Goal: Information Seeking & Learning: Find specific page/section

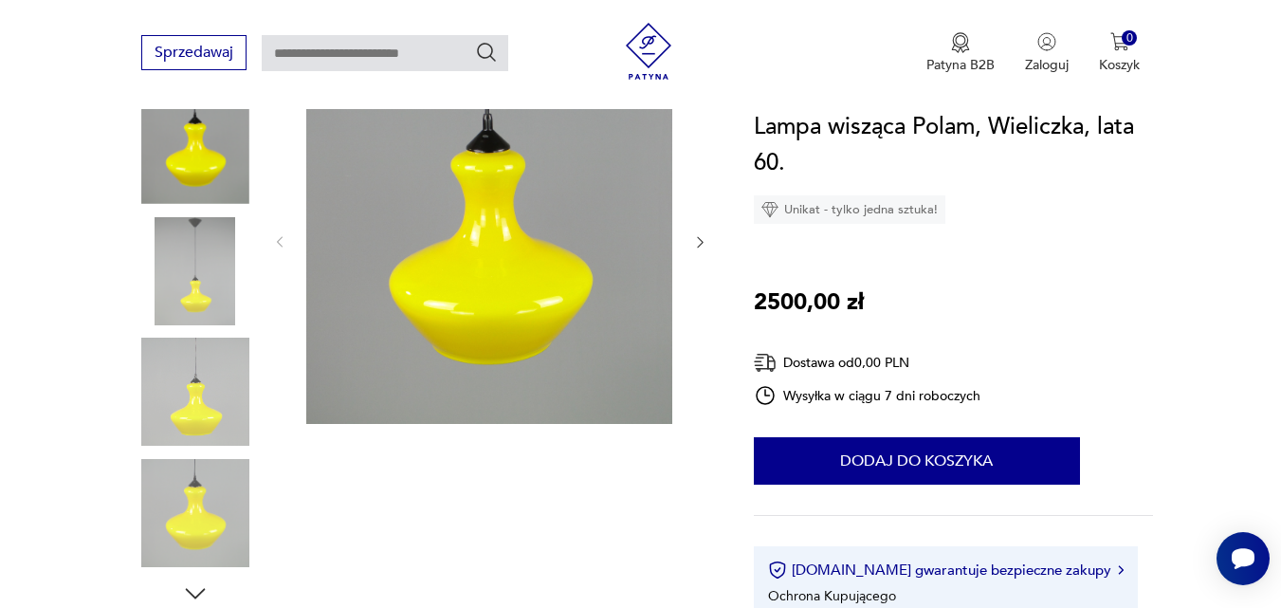
scroll to position [239, 0]
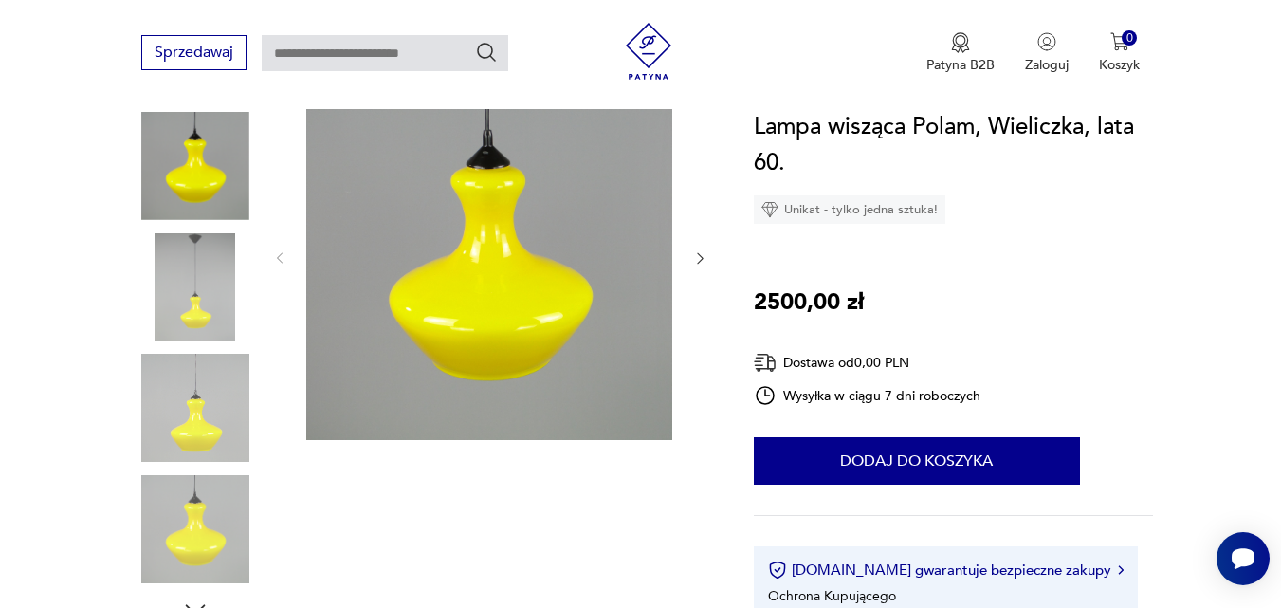
click at [214, 268] on img at bounding box center [195, 287] width 108 height 108
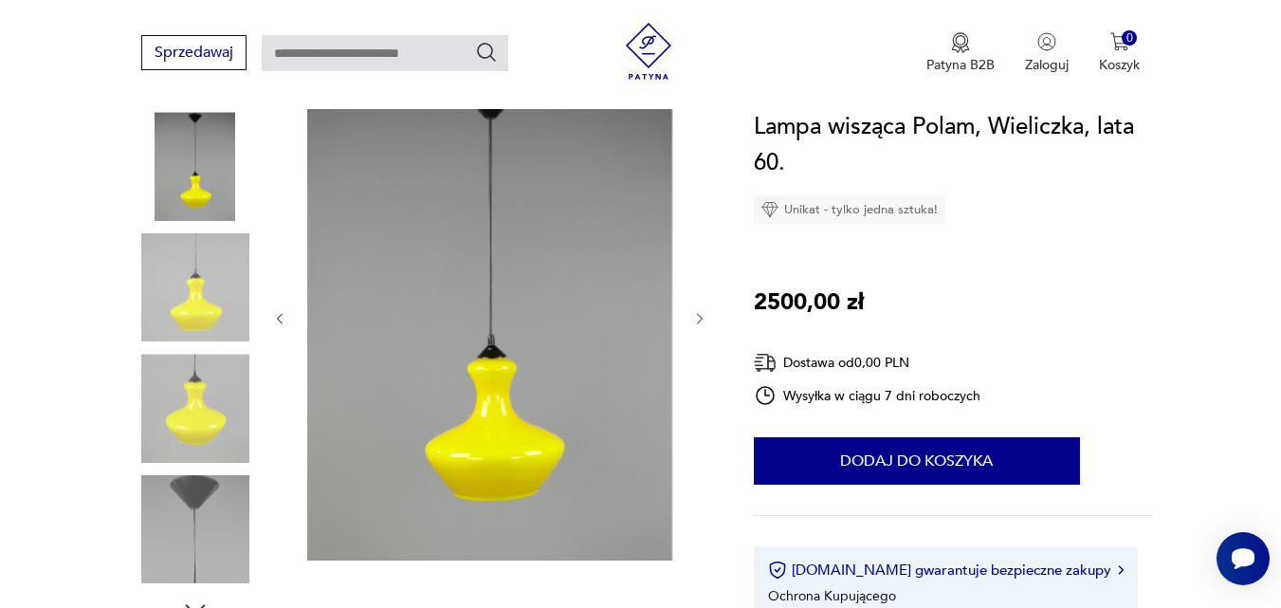
click at [214, 268] on img at bounding box center [195, 287] width 108 height 108
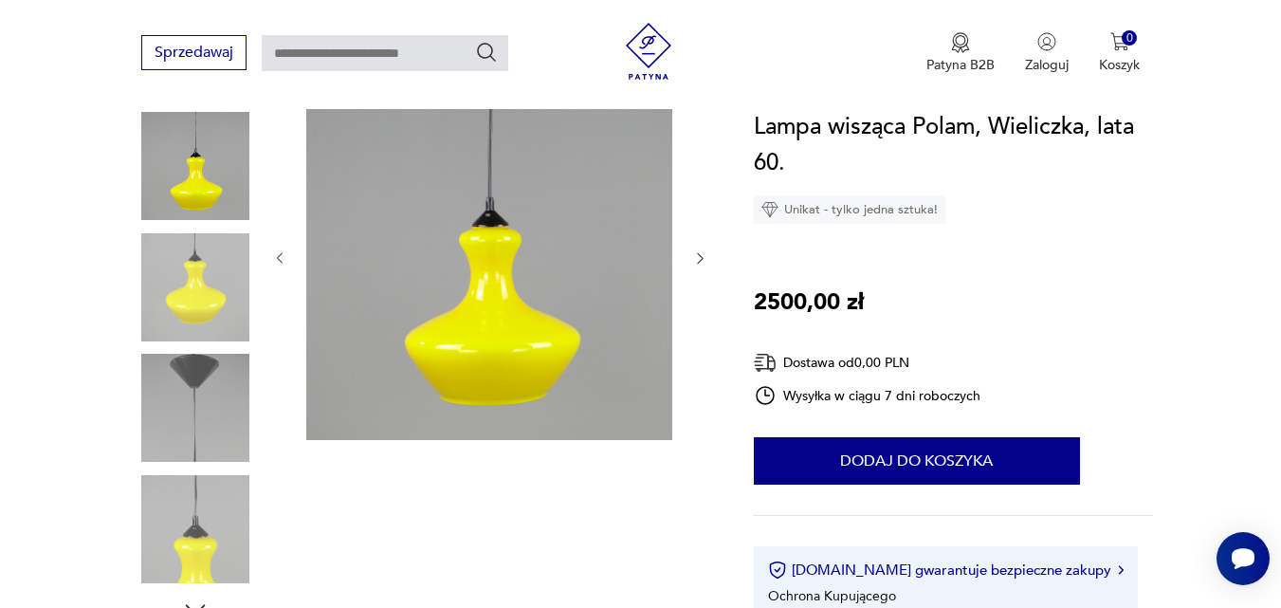
click at [214, 268] on img at bounding box center [195, 287] width 108 height 108
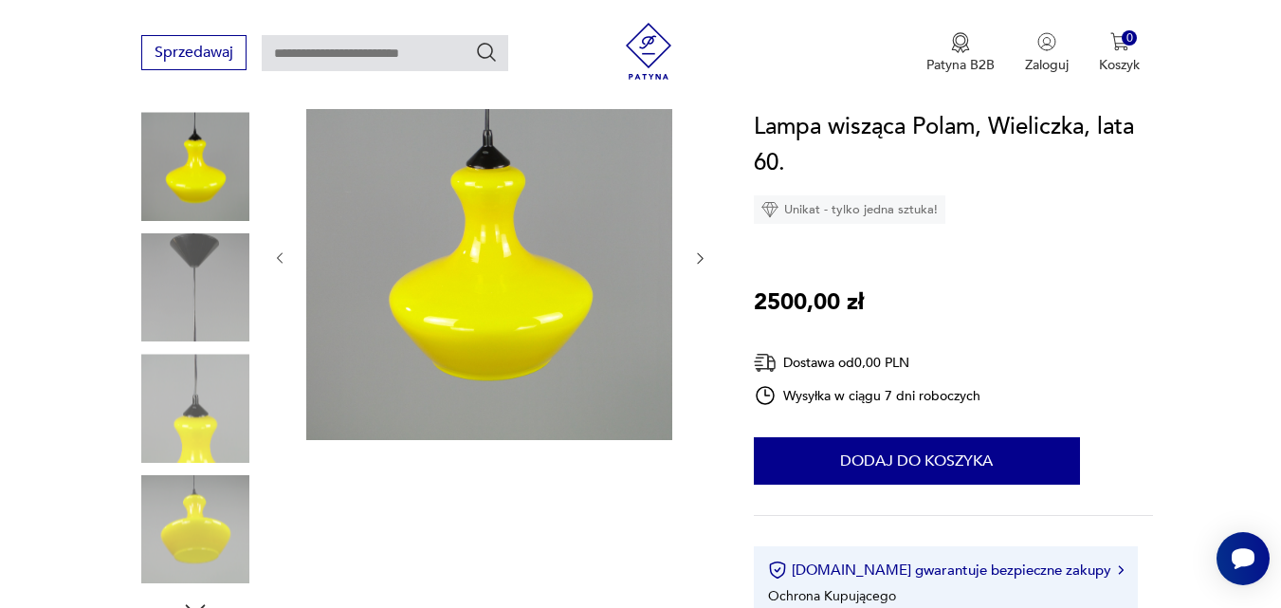
click at [214, 268] on img at bounding box center [195, 287] width 108 height 108
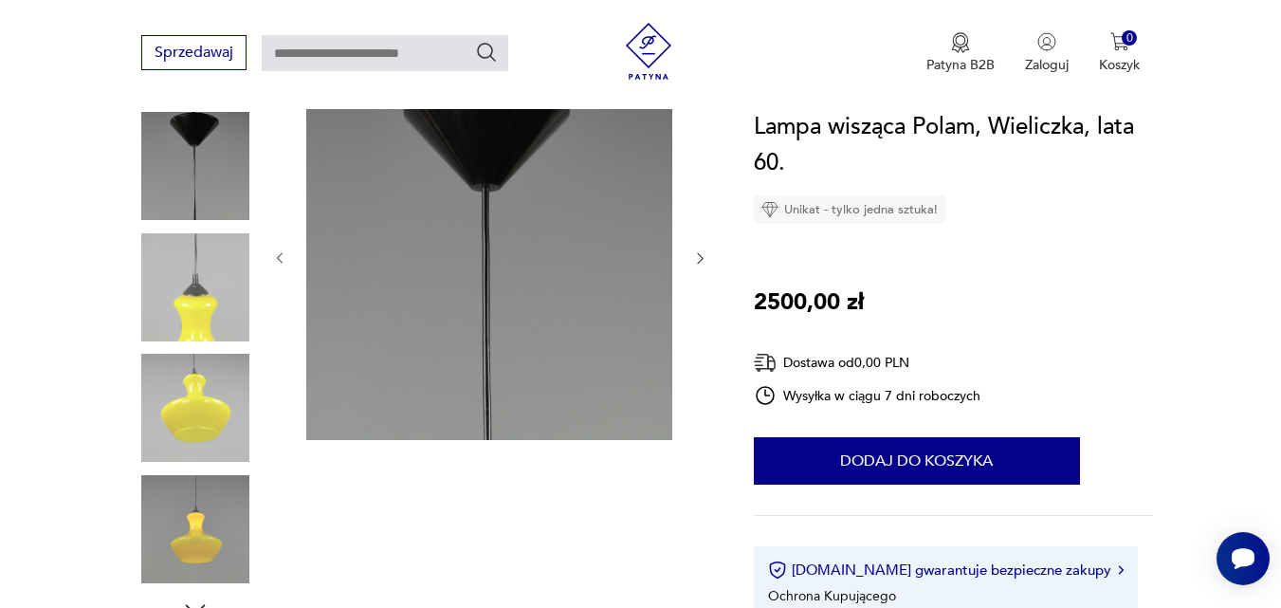
click at [214, 268] on img at bounding box center [195, 287] width 108 height 108
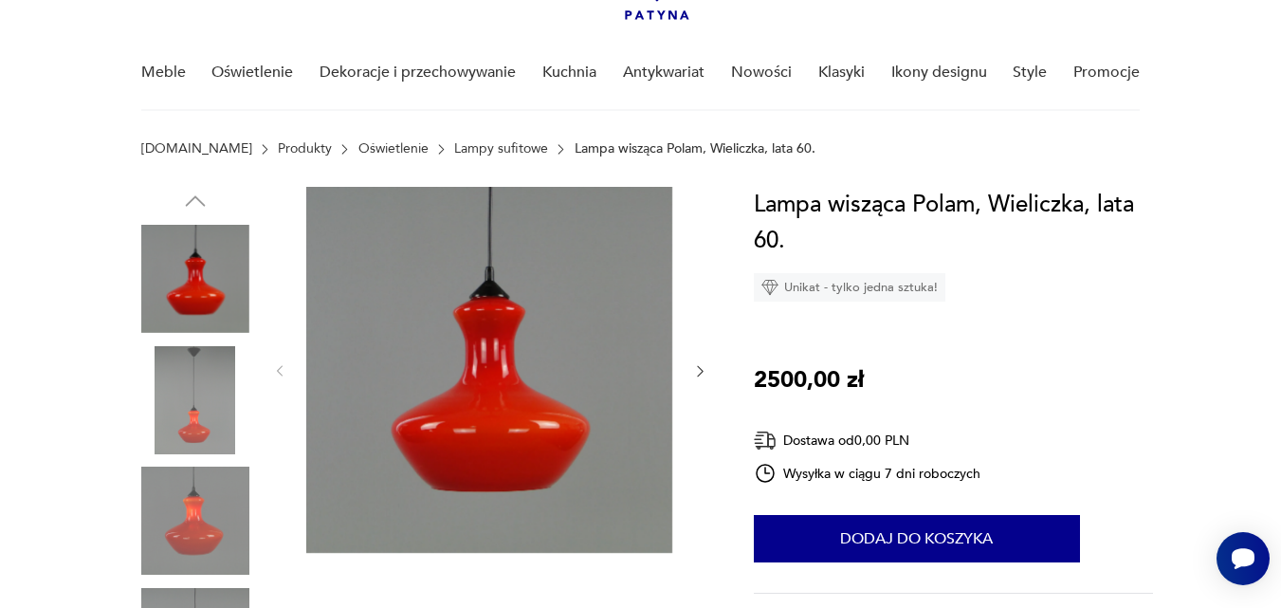
scroll to position [76, 0]
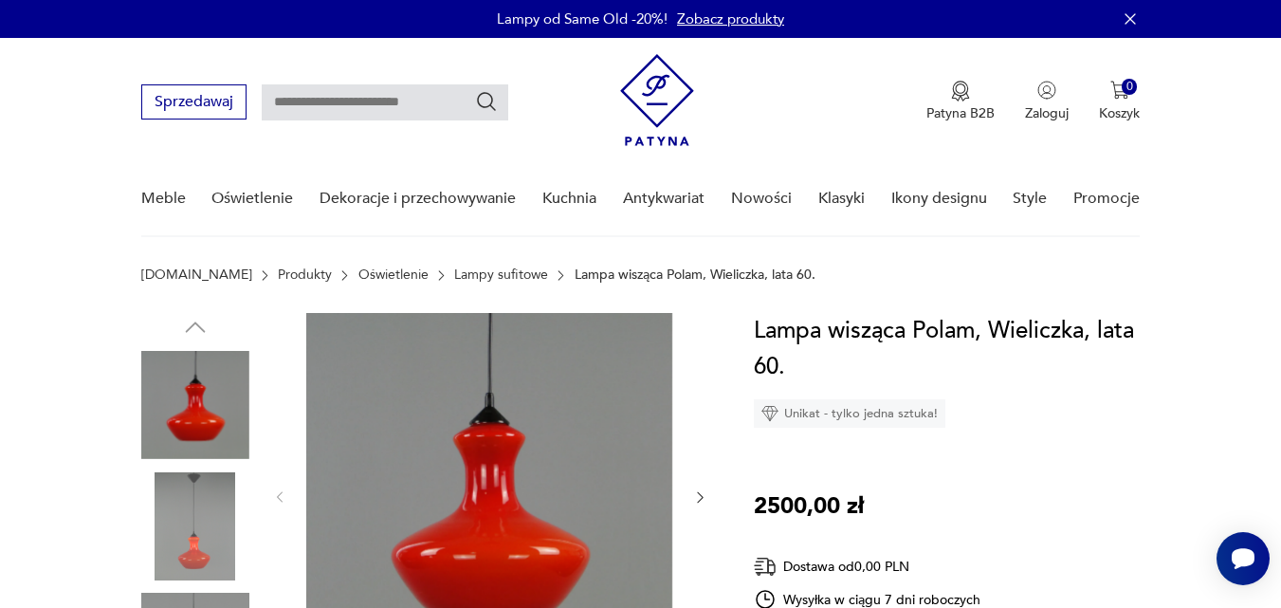
click at [308, 95] on input "text" at bounding box center [385, 102] width 247 height 36
type input "*****"
click at [485, 99] on icon "Szukaj" at bounding box center [486, 101] width 23 height 23
type input "*****"
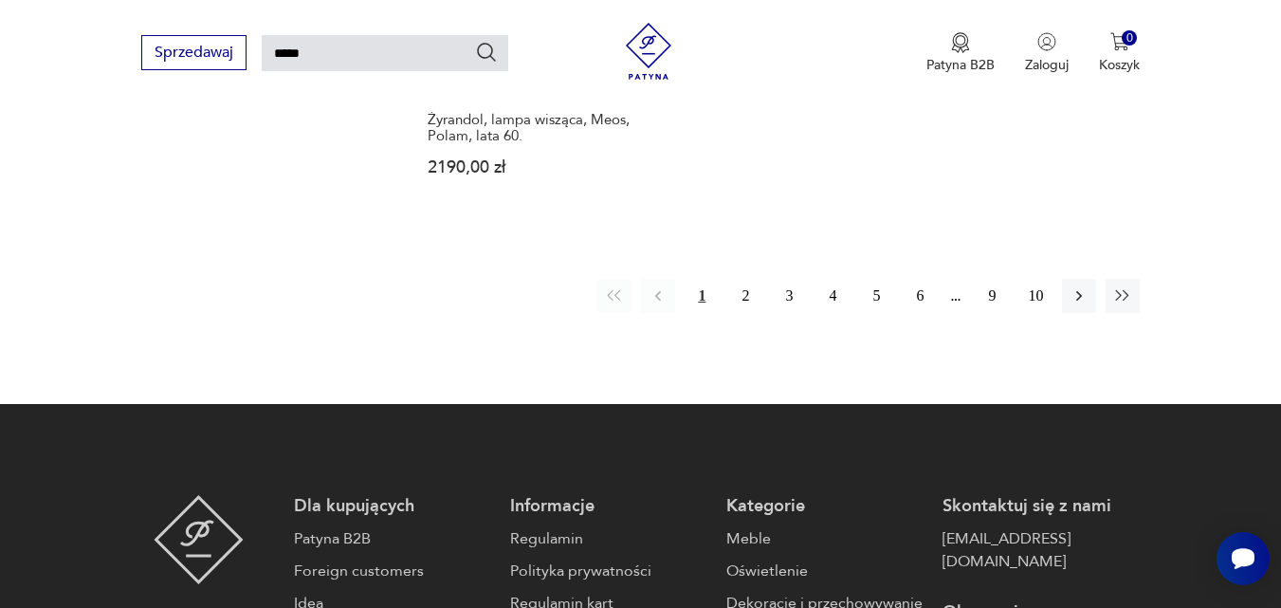
scroll to position [2554, 0]
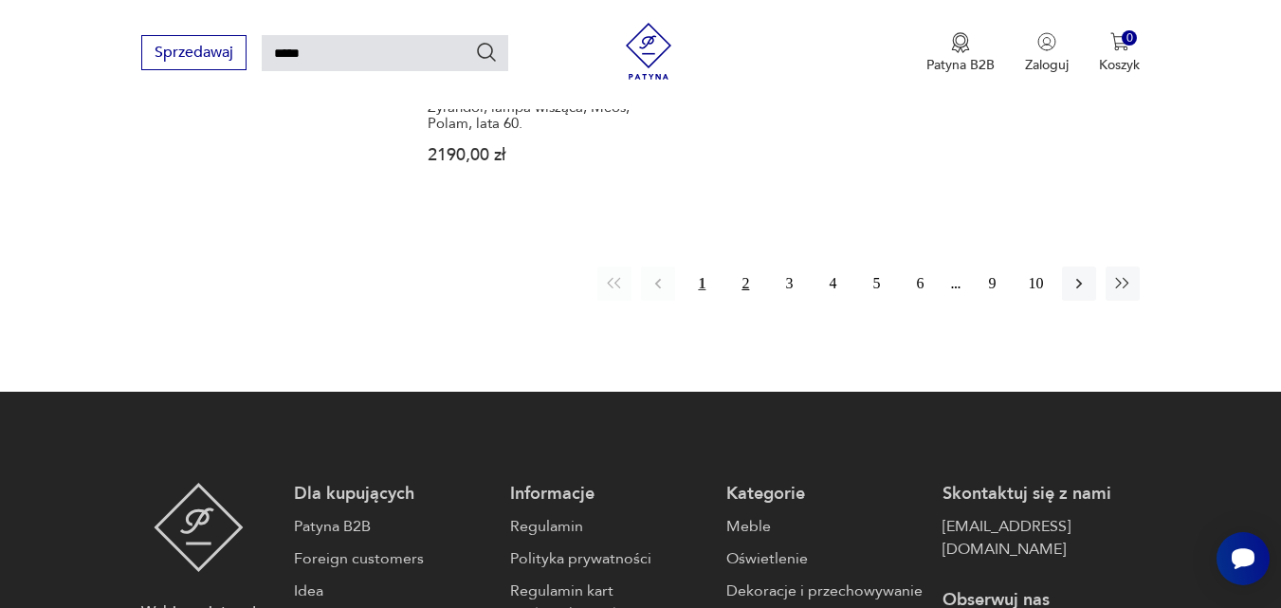
click at [751, 266] on button "2" at bounding box center [745, 283] width 34 height 34
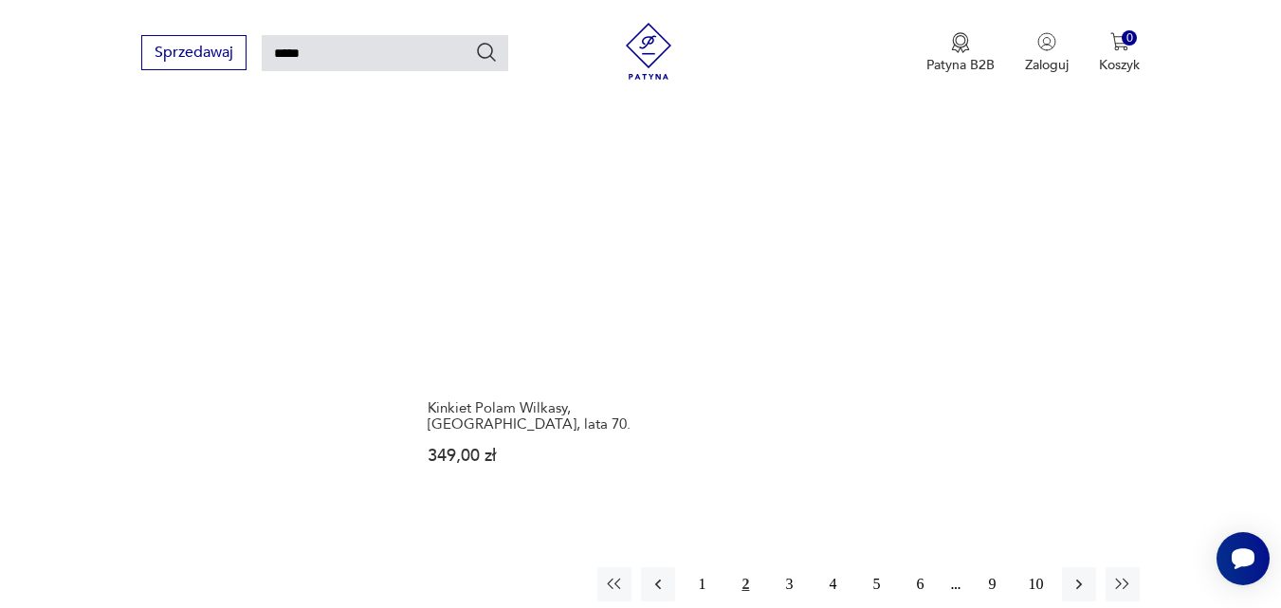
scroll to position [2340, 0]
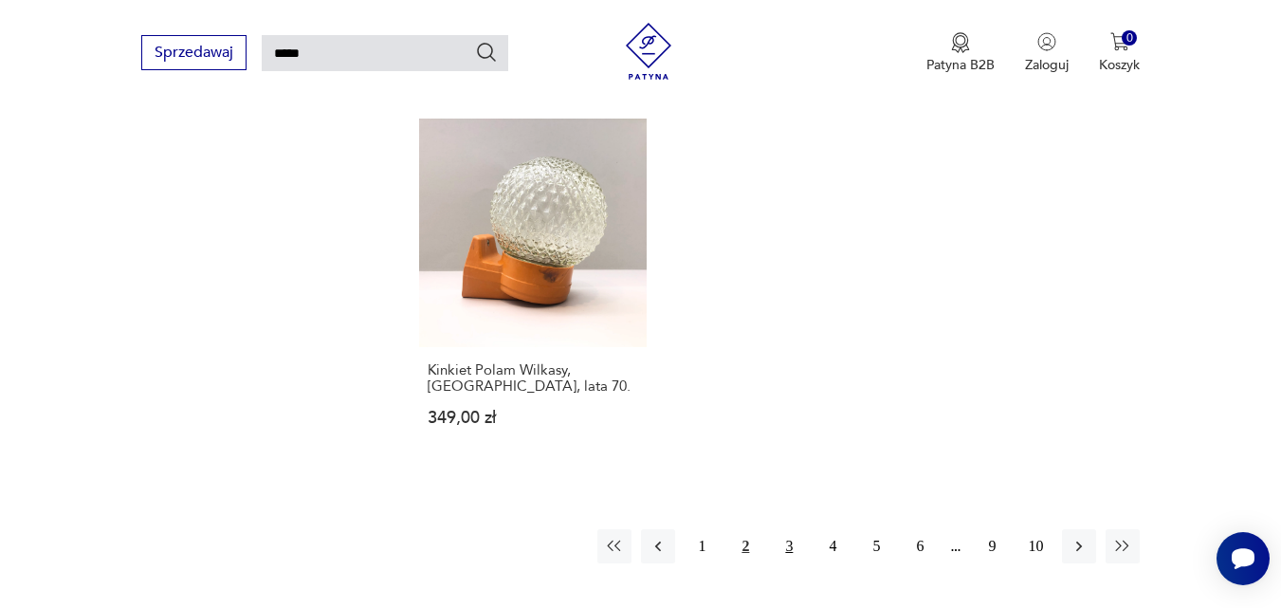
click at [794, 529] on button "3" at bounding box center [789, 546] width 34 height 34
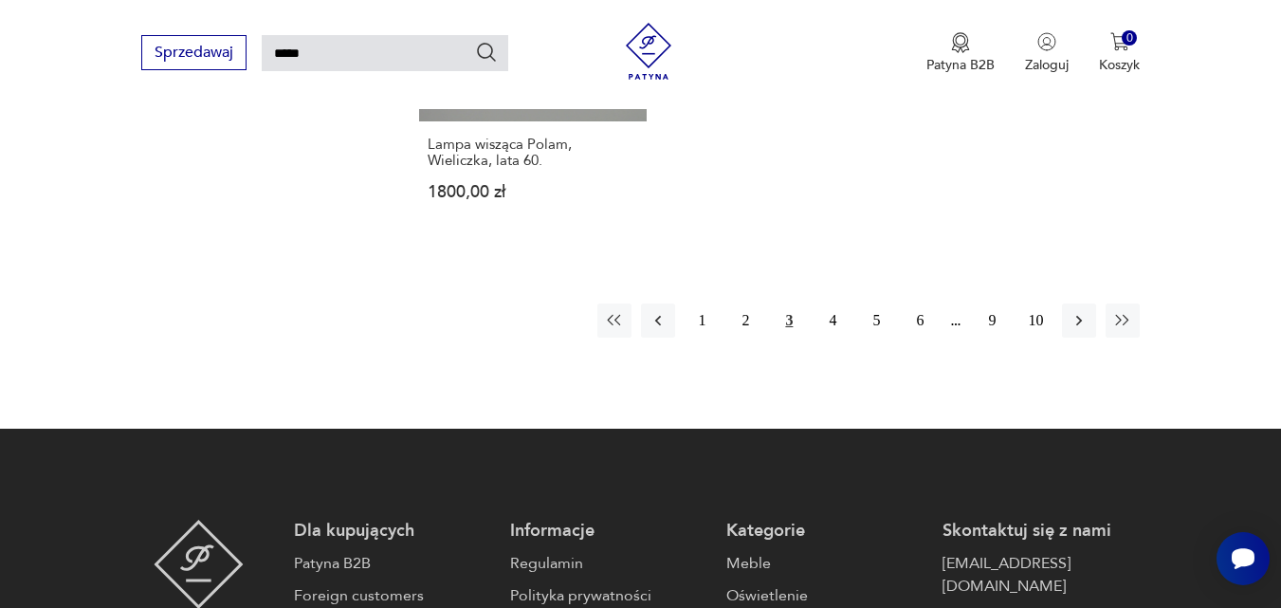
scroll to position [2505, 0]
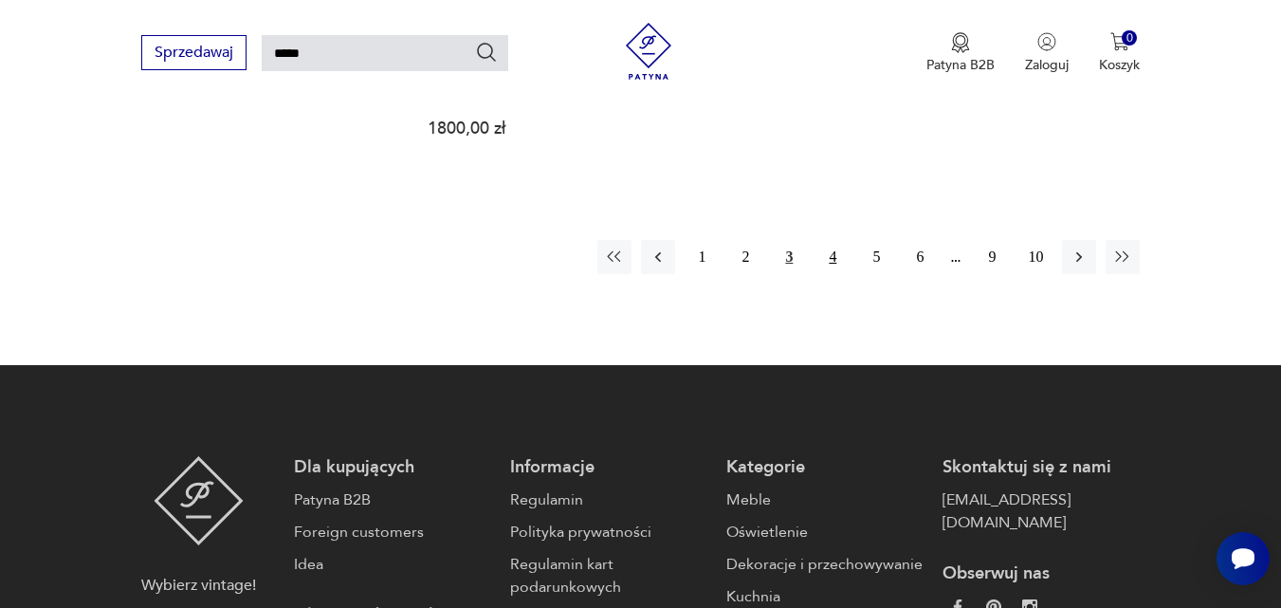
click at [835, 240] on button "4" at bounding box center [832, 257] width 34 height 34
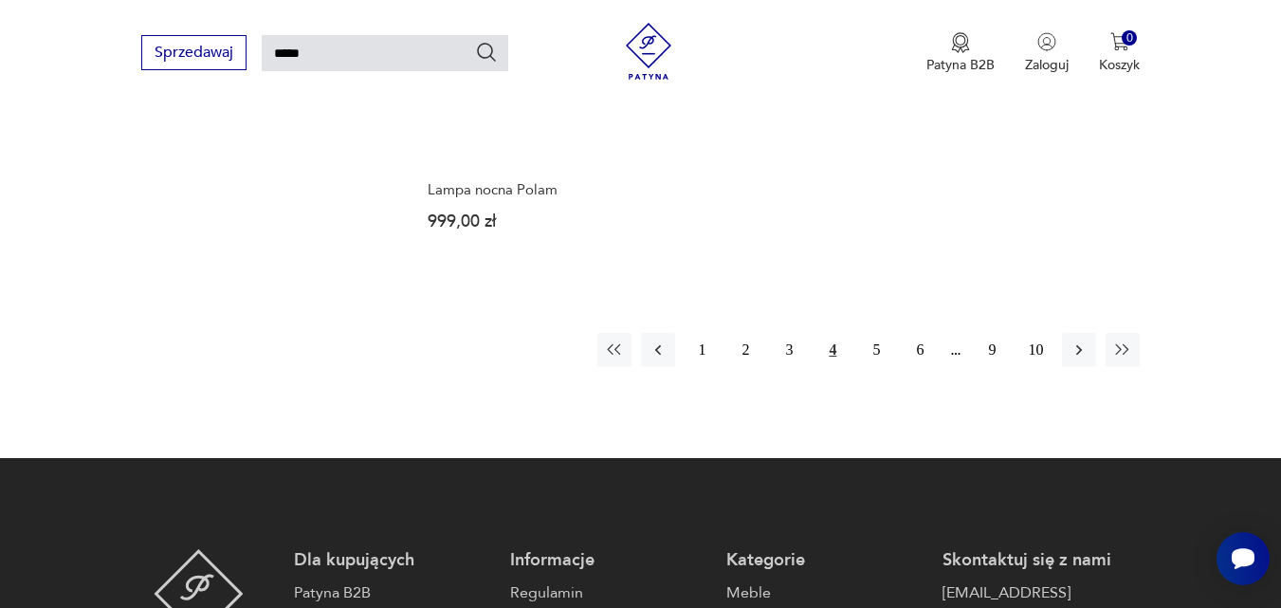
scroll to position [2517, 0]
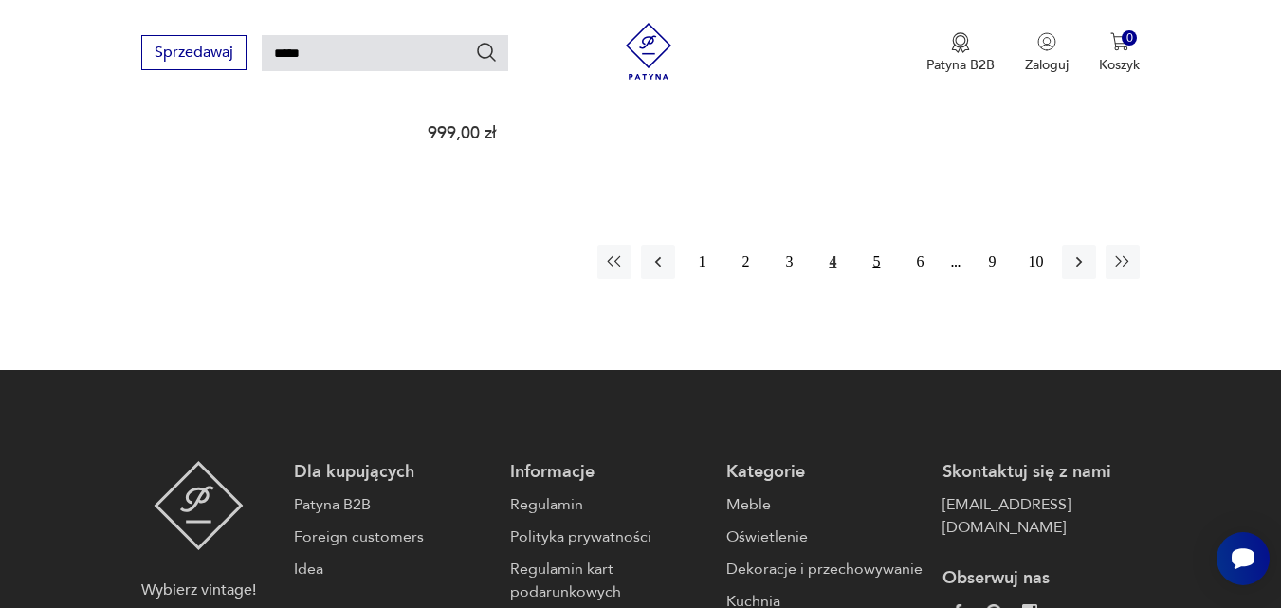
click at [877, 253] on button "5" at bounding box center [876, 262] width 34 height 34
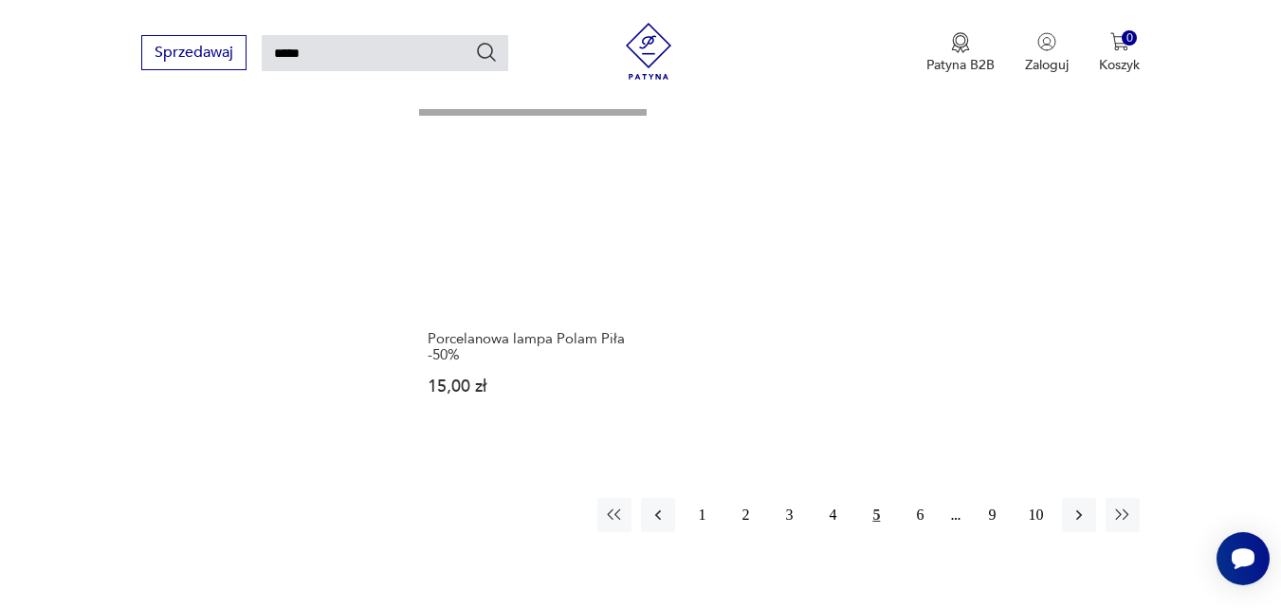
scroll to position [2367, 0]
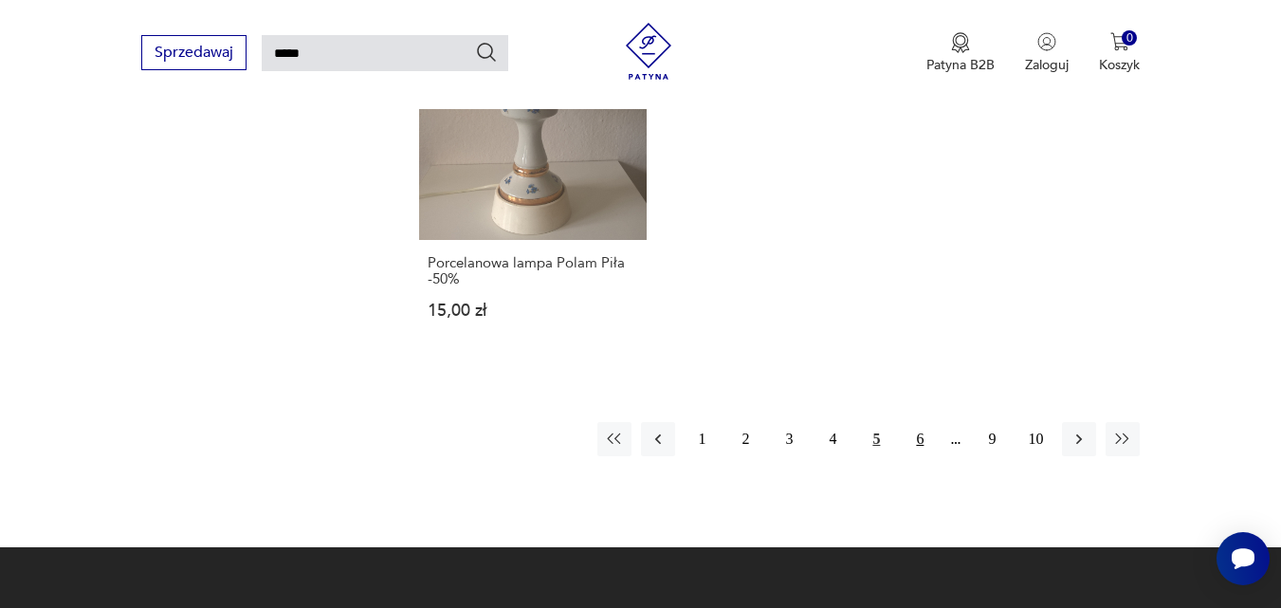
click at [918, 422] on button "6" at bounding box center [920, 439] width 34 height 34
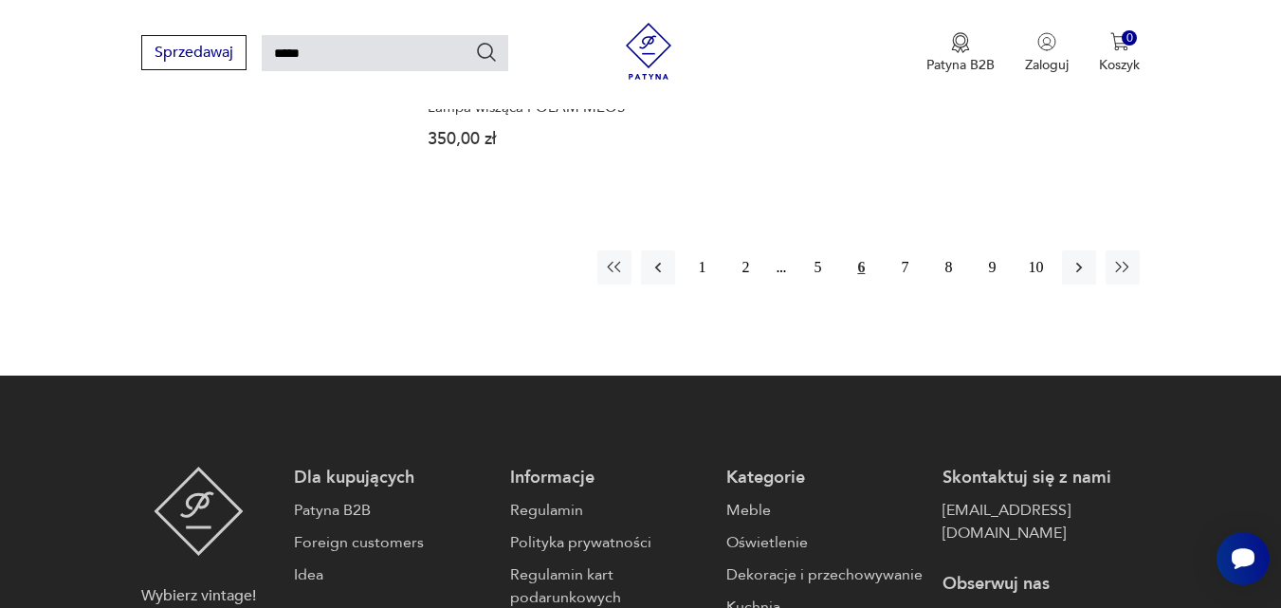
scroll to position [2455, 0]
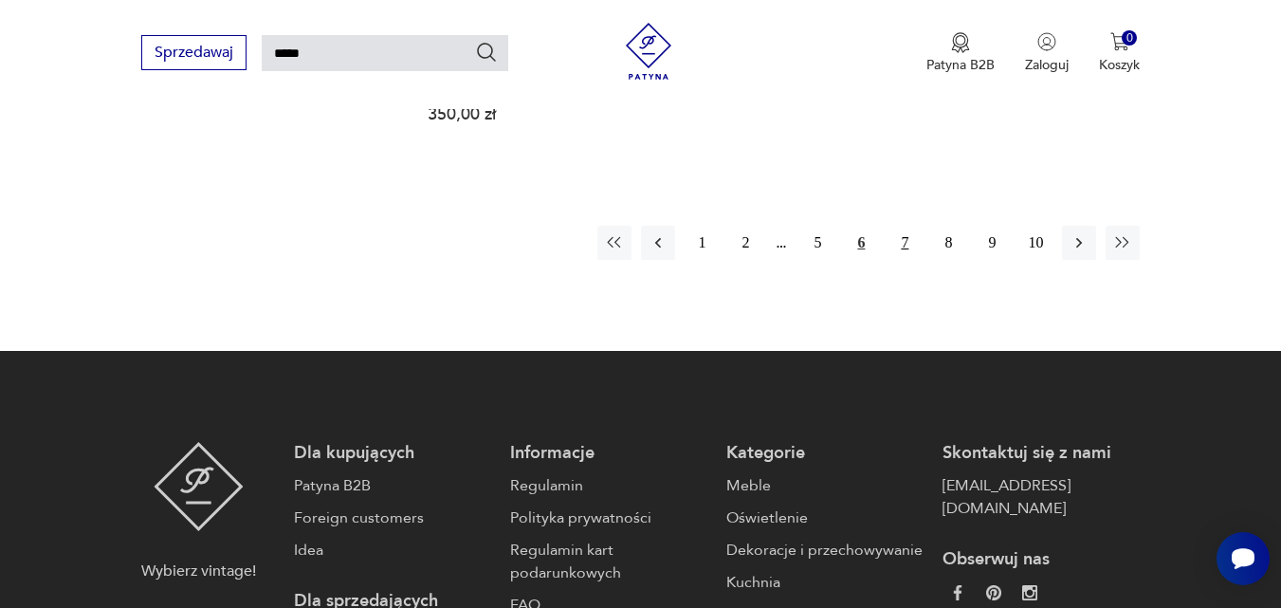
click at [909, 244] on button "7" at bounding box center [904, 243] width 34 height 34
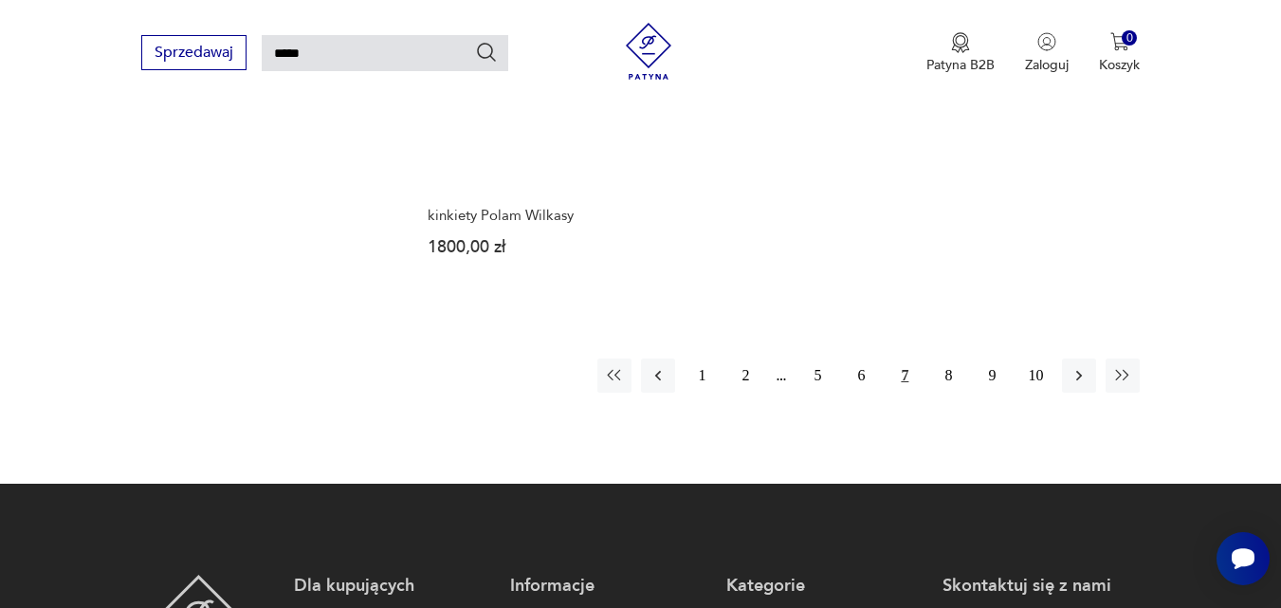
scroll to position [2405, 0]
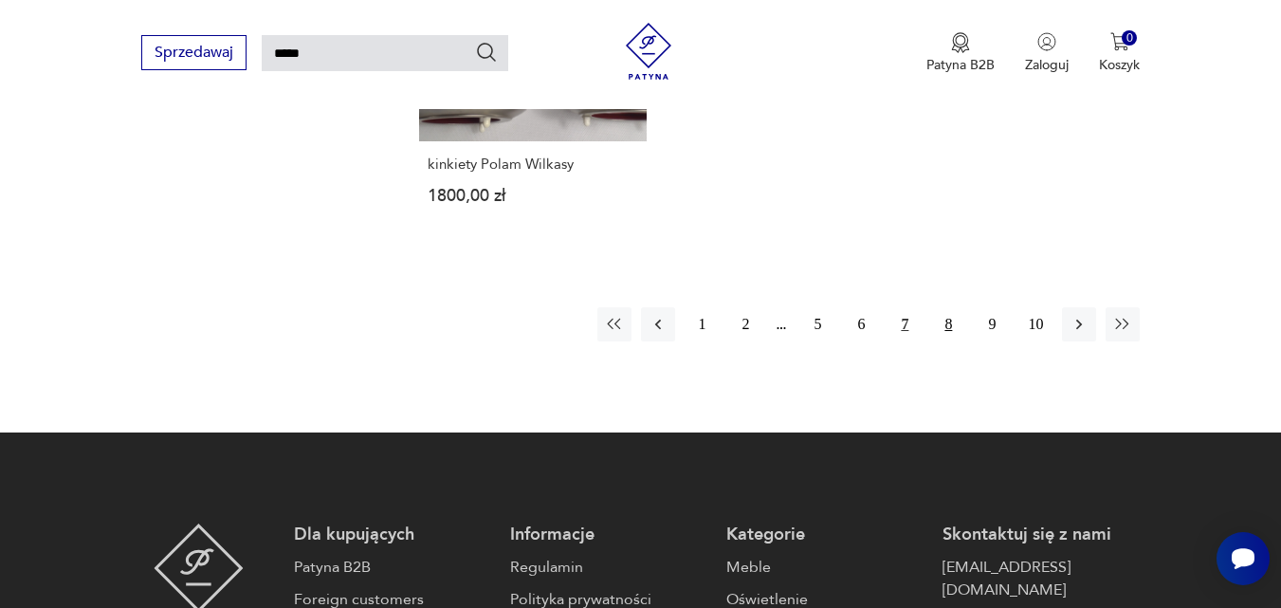
click at [949, 307] on button "8" at bounding box center [948, 324] width 34 height 34
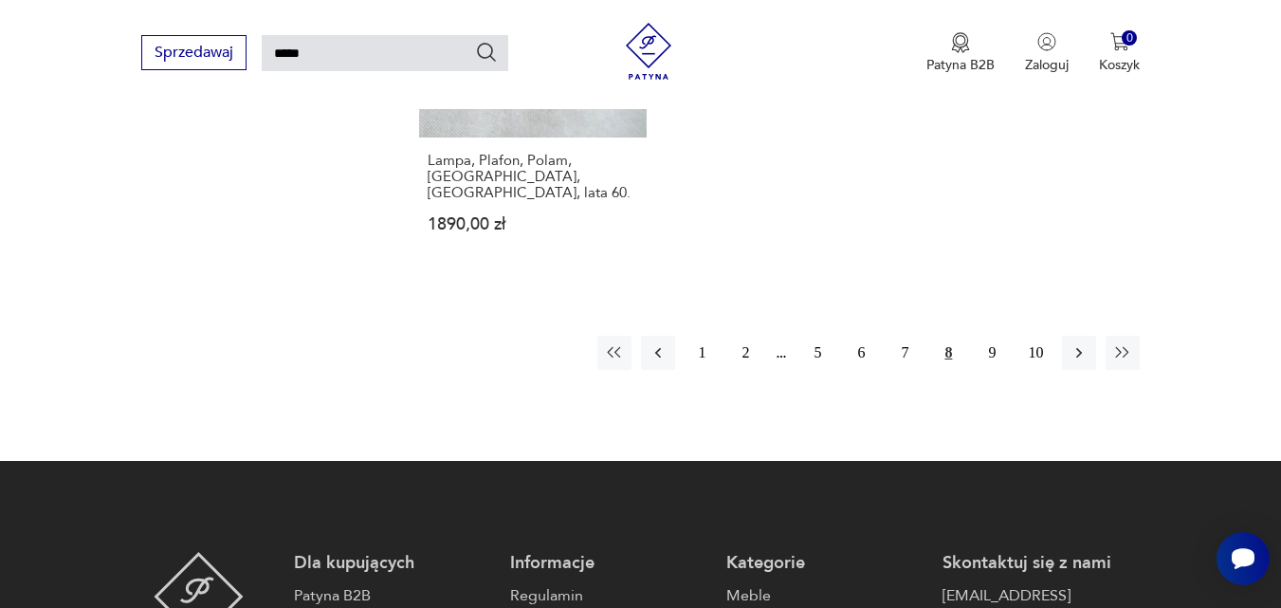
scroll to position [2455, 0]
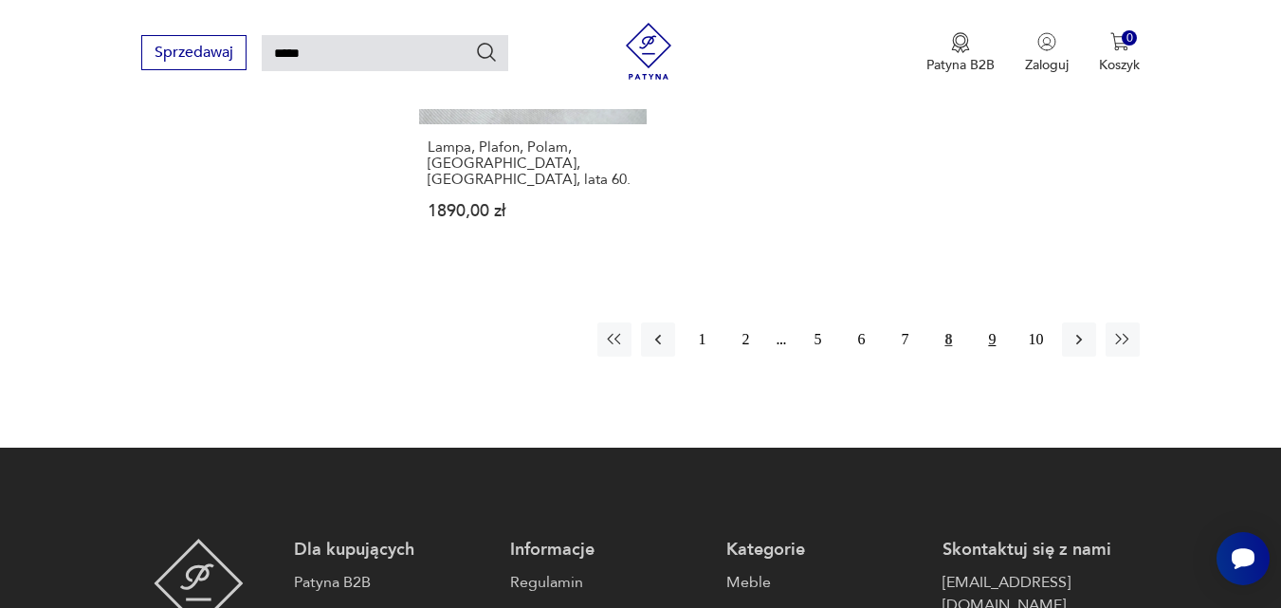
click at [993, 322] on button "9" at bounding box center [992, 339] width 34 height 34
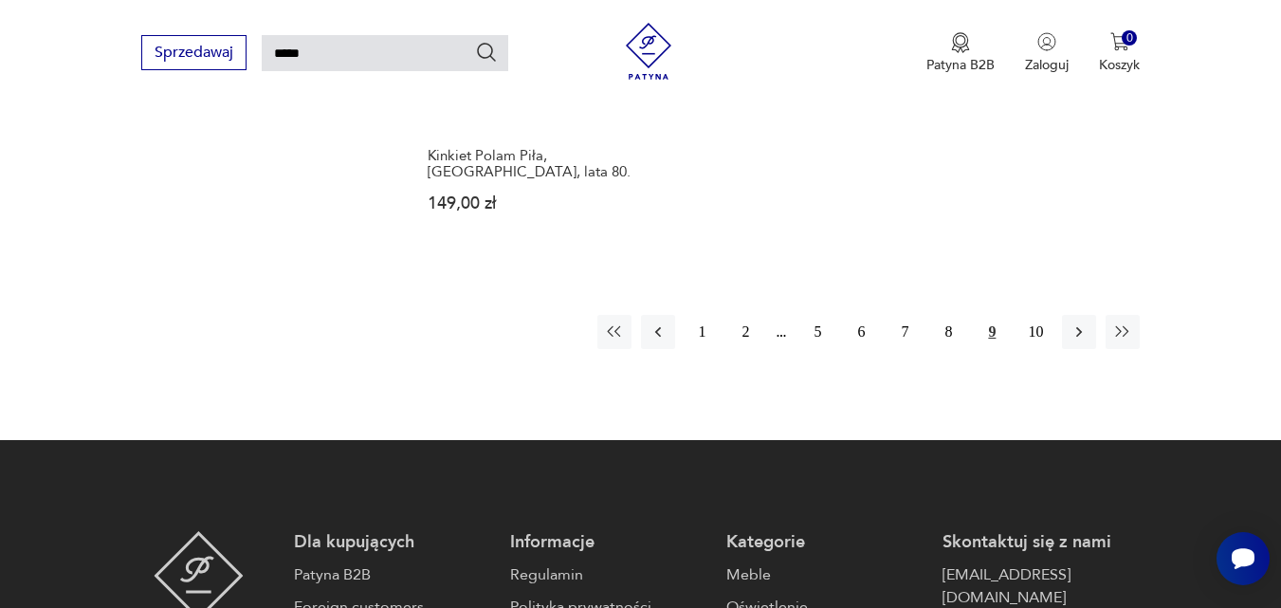
scroll to position [2517, 0]
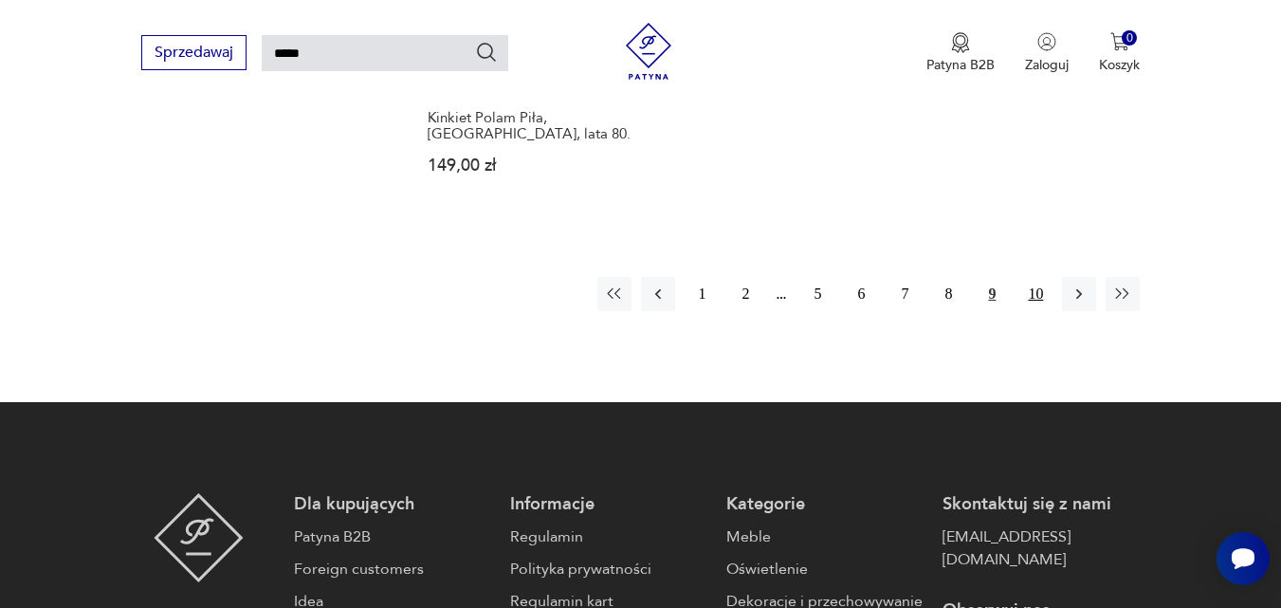
click at [1041, 277] on button "10" at bounding box center [1035, 294] width 34 height 34
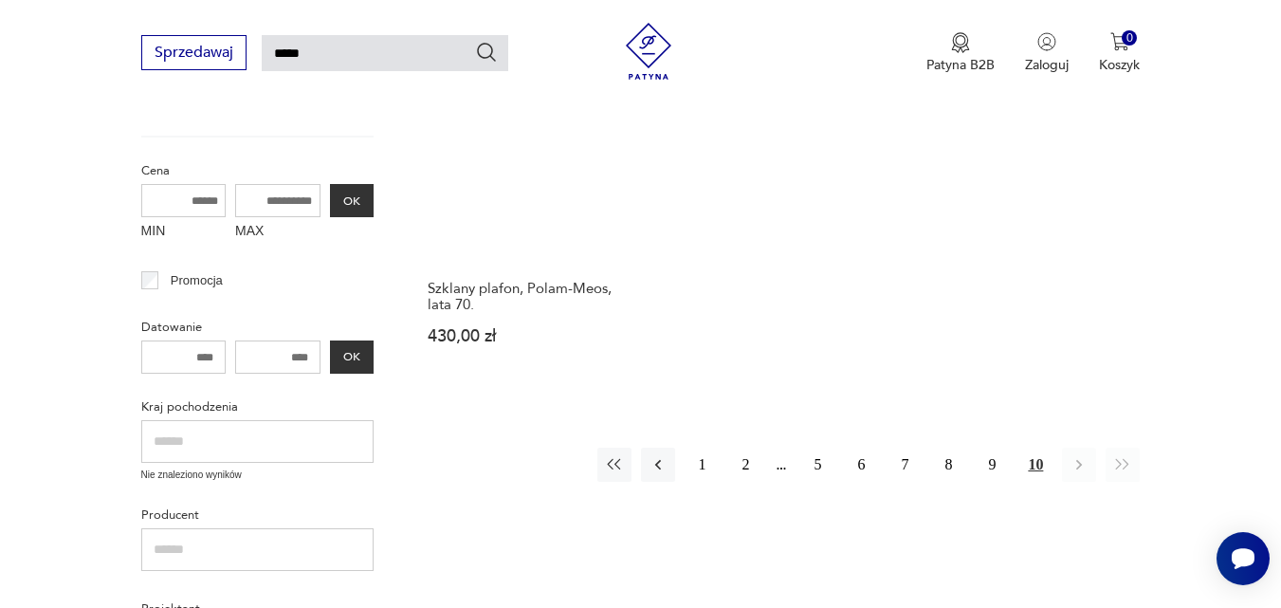
scroll to position [395, 0]
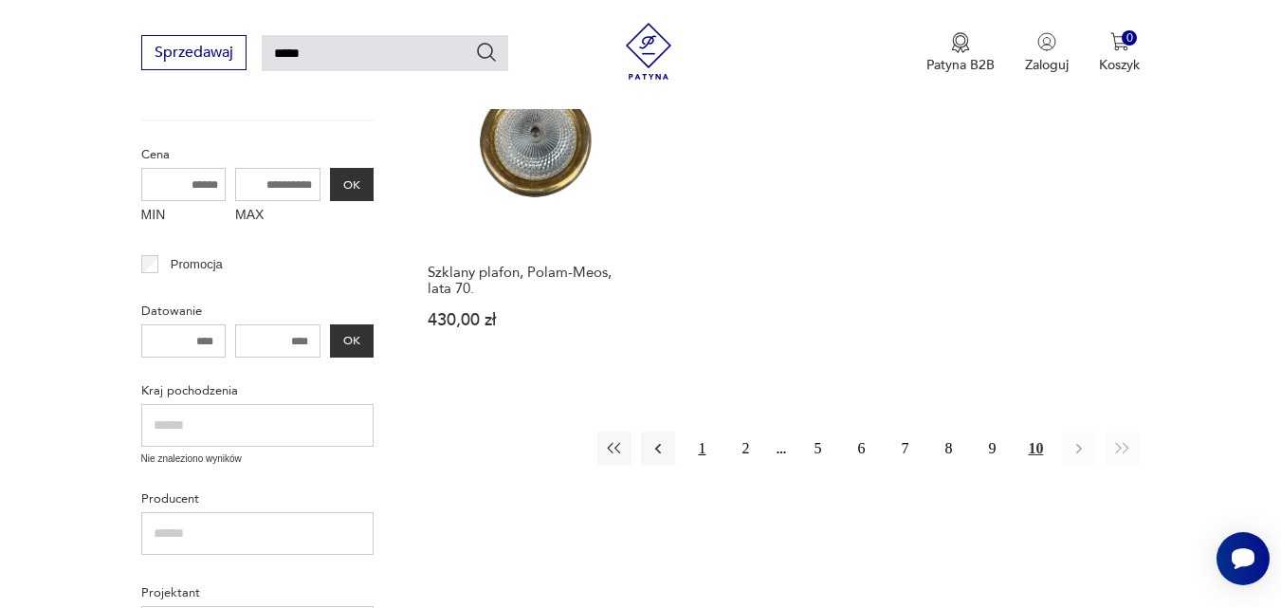
click at [704, 450] on button "1" at bounding box center [702, 448] width 34 height 34
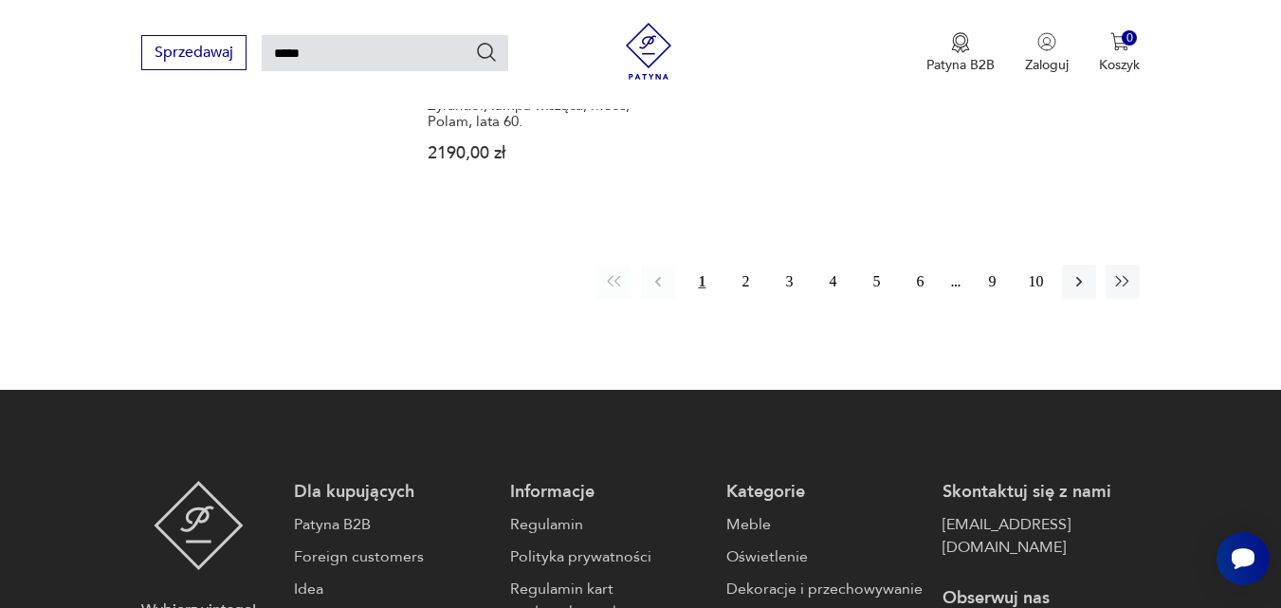
scroll to position [2569, 0]
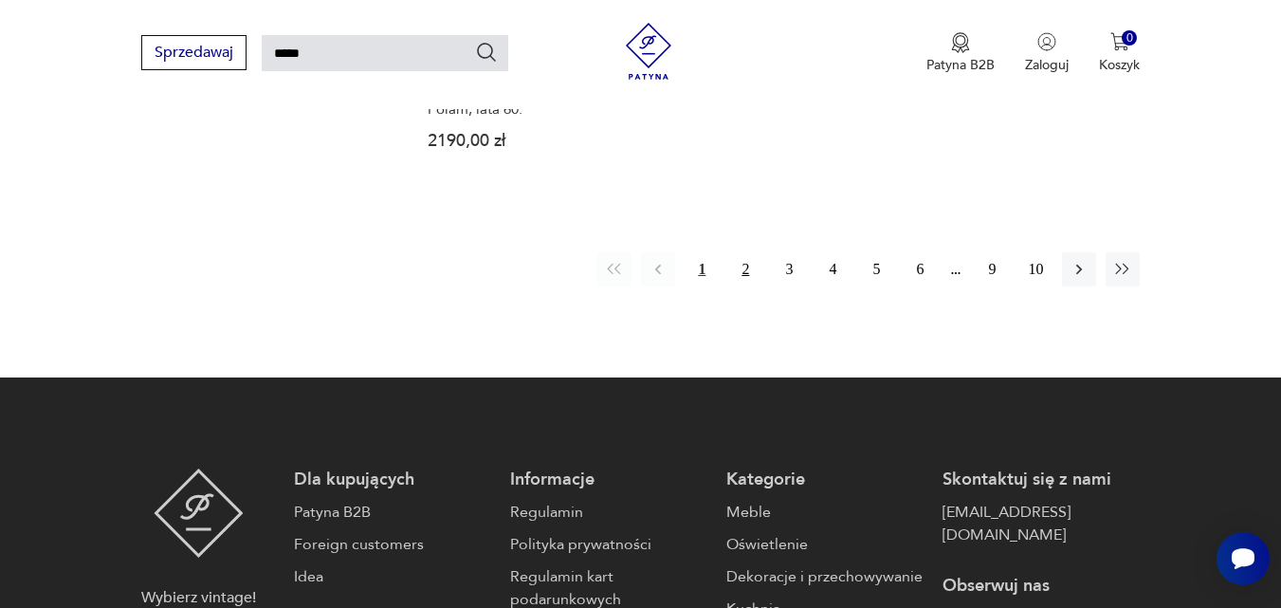
click at [746, 252] on button "2" at bounding box center [745, 269] width 34 height 34
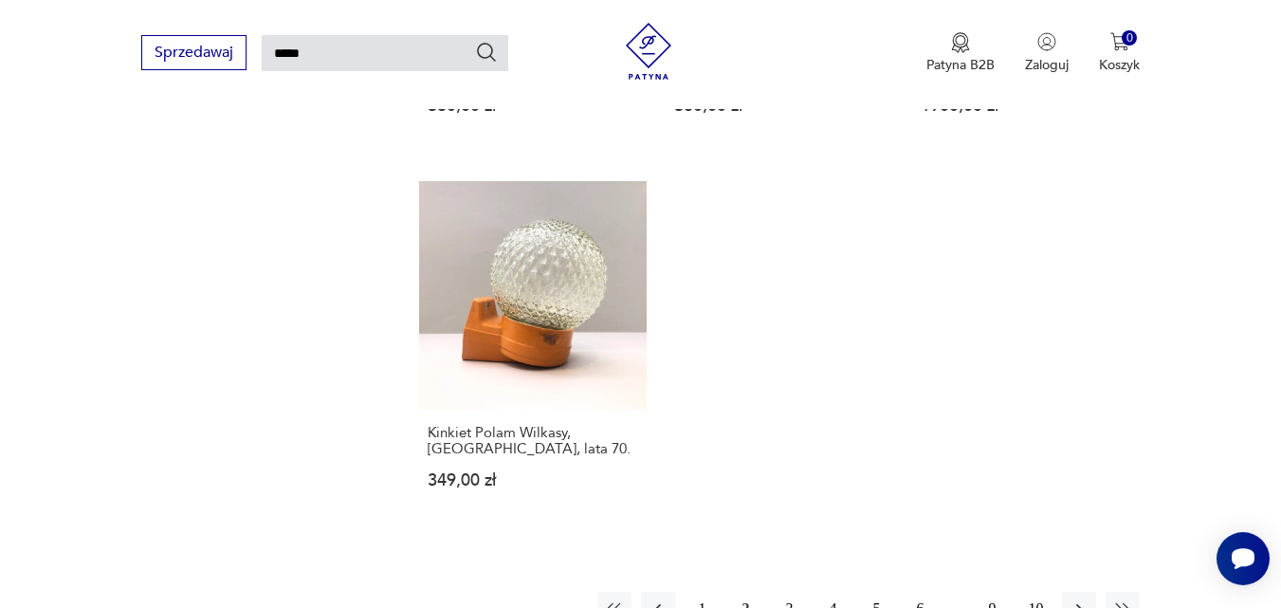
scroll to position [2315, 0]
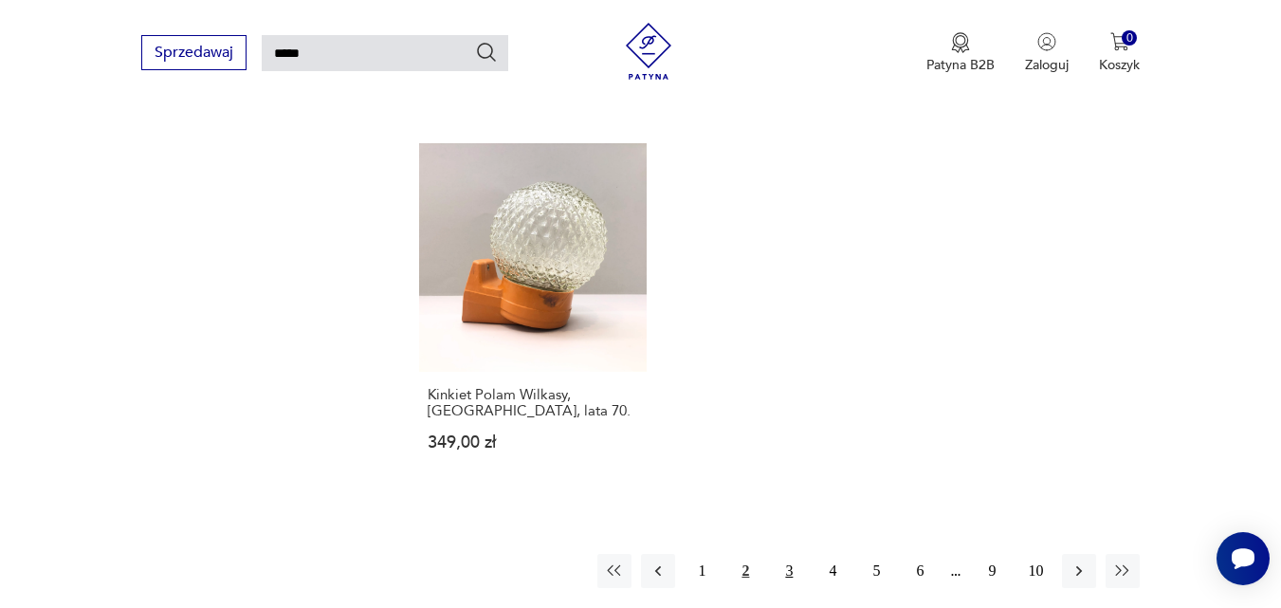
click at [792, 554] on button "3" at bounding box center [789, 571] width 34 height 34
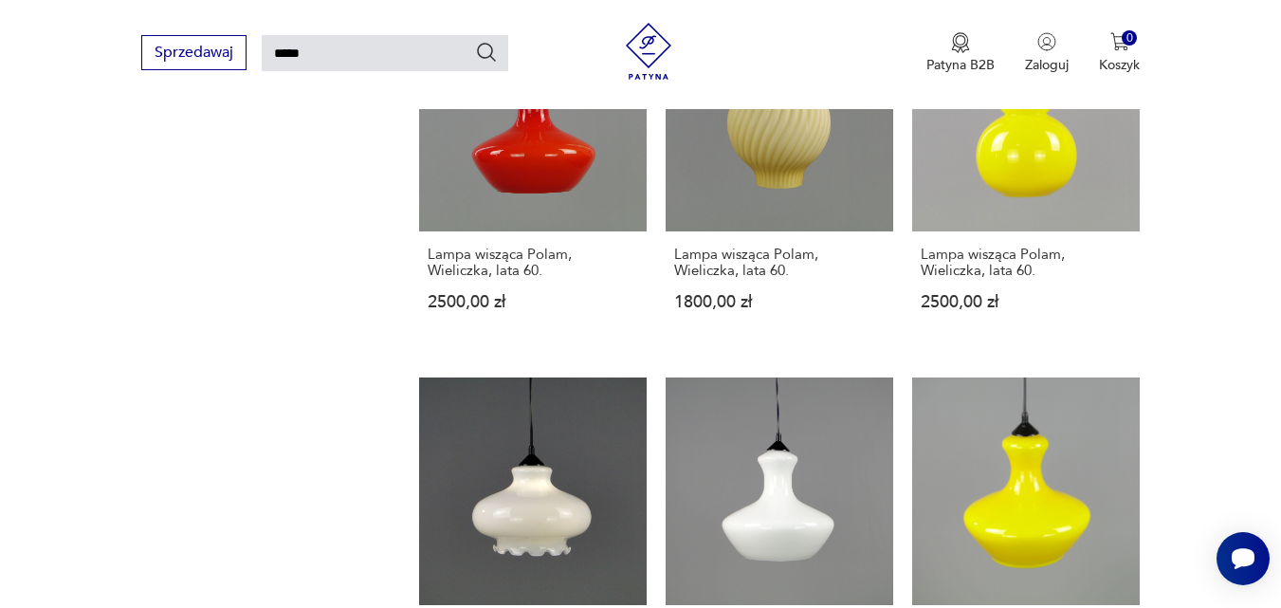
scroll to position [1545, 0]
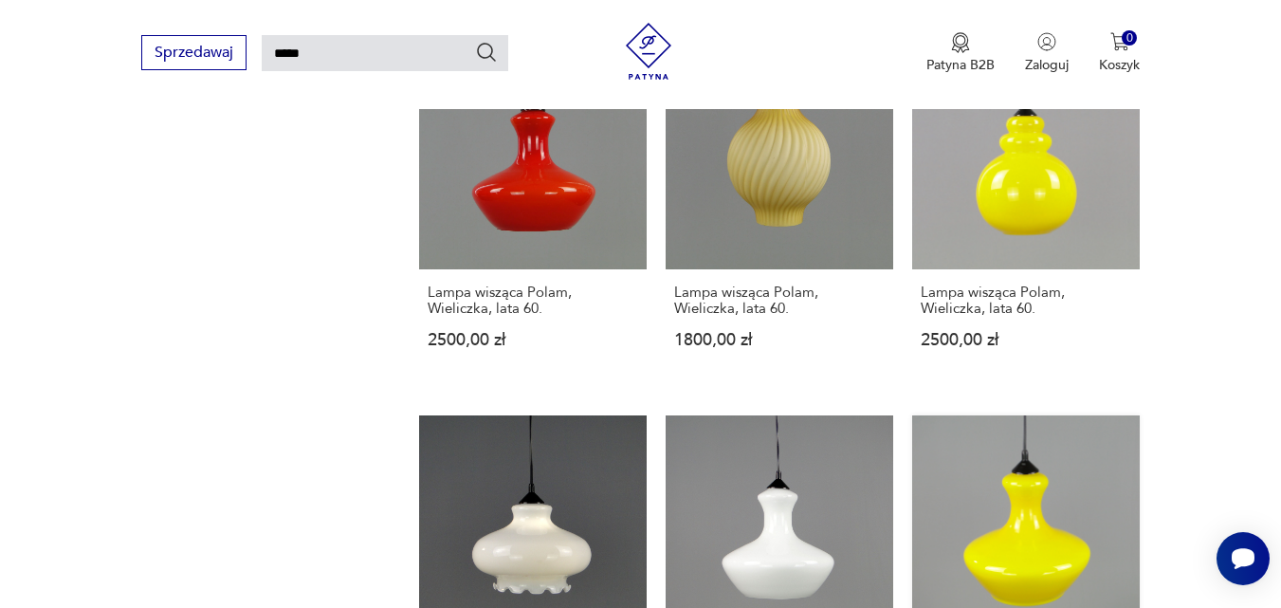
click at [1110, 428] on link "Lampa wisząca Polam, Wieliczka, lata 60. 2500,00 zł" at bounding box center [1026, 586] width 228 height 343
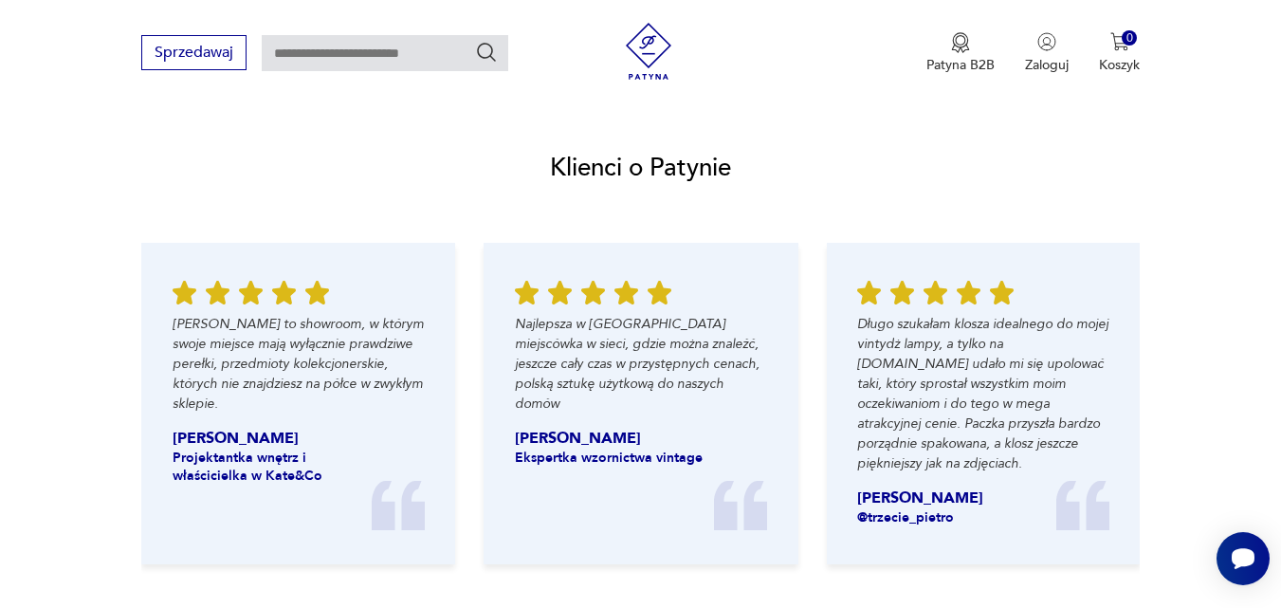
scroll to position [1882, 0]
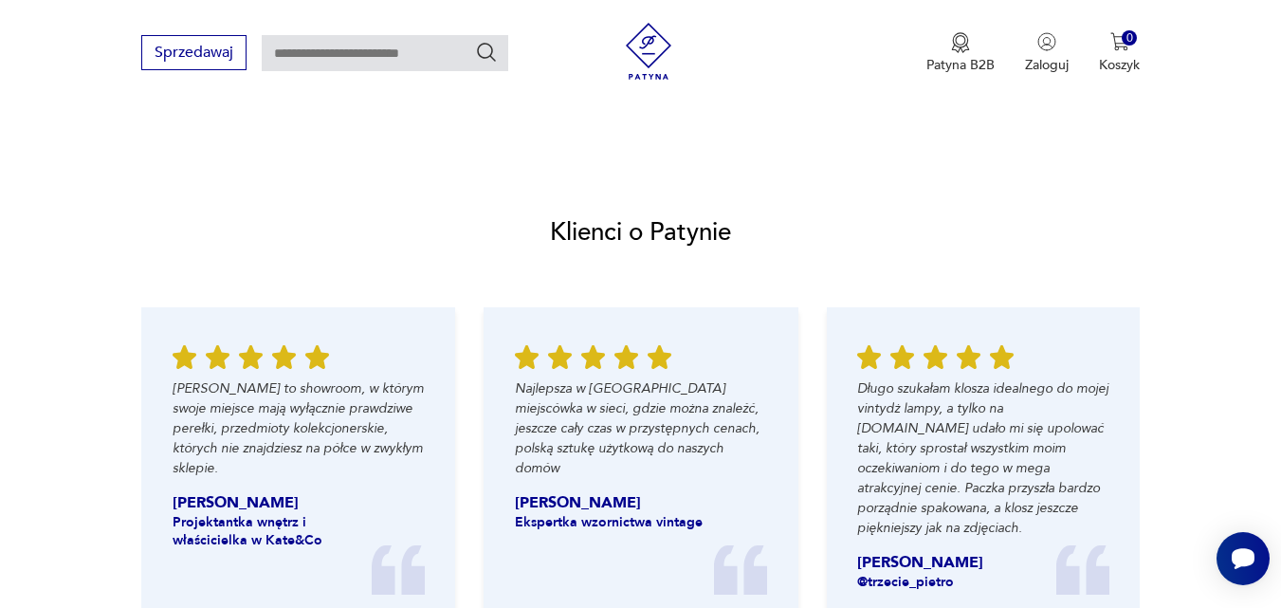
drag, startPoint x: 1273, startPoint y: 10, endPoint x: 1291, endPoint y: 10, distance: 18.0
click at [1280, 10] on html "Cenimy prywatność użytkowników Używamy plików cookie, aby poprawić jakość przeg…" at bounding box center [640, 145] width 1281 height 3851
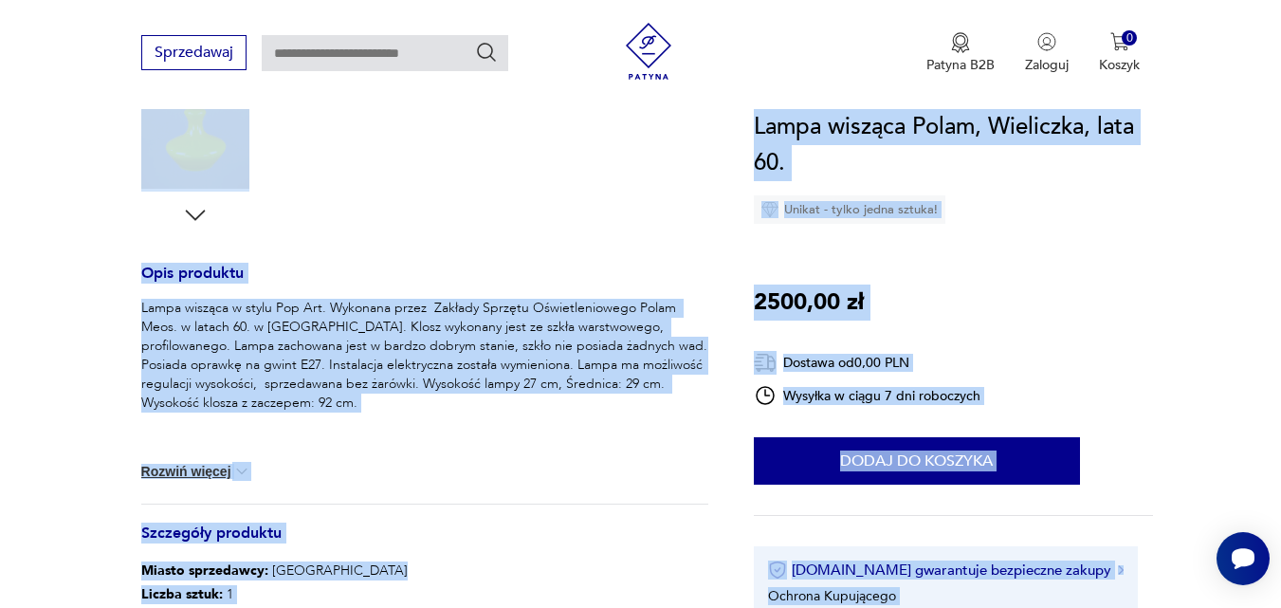
scroll to position [545, 0]
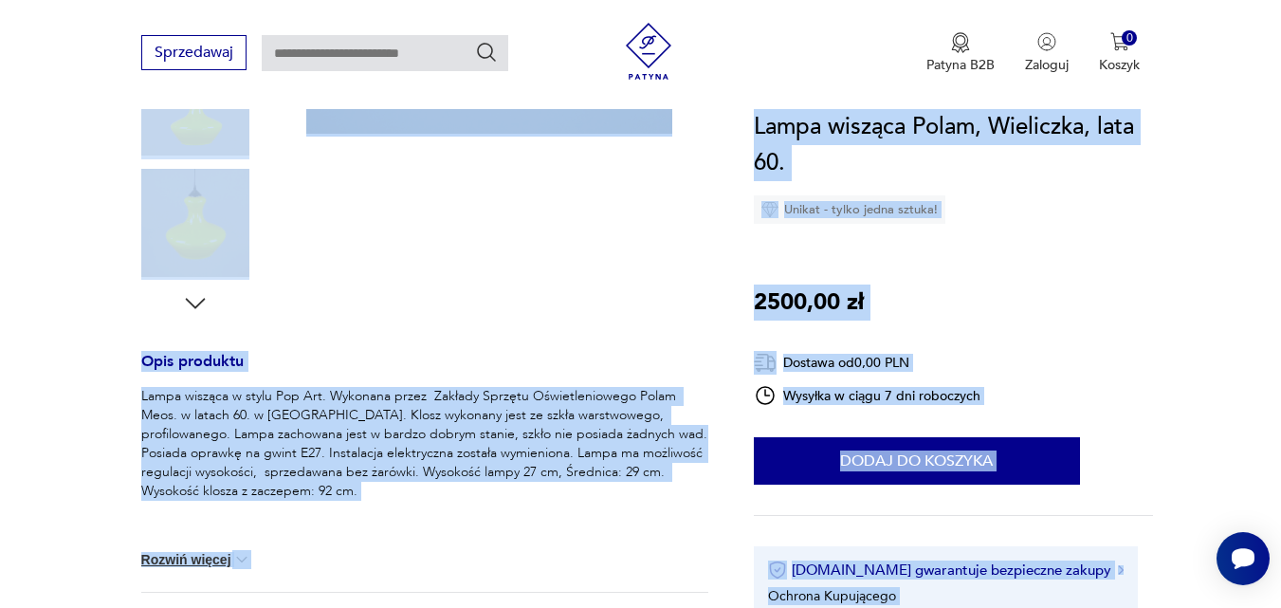
click at [1212, 136] on section "Opis produktu Lampa wisząca w stylu Pop Art. Wykonana przez Zakłady Sprzętu Ośw…" at bounding box center [640, 324] width 1281 height 1112
